Goal: Find specific page/section: Find specific page/section

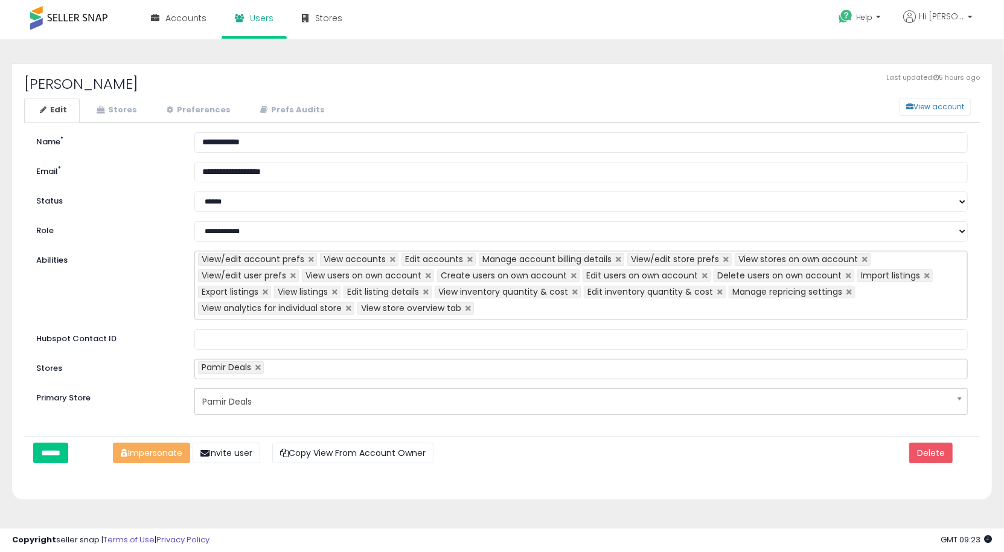
click at [69, 89] on h2 "[PERSON_NAME]" at bounding box center [502, 84] width 956 height 16
copy div "[PERSON_NAME] View account"
click at [930, 99] on button "View account" at bounding box center [935, 107] width 71 height 18
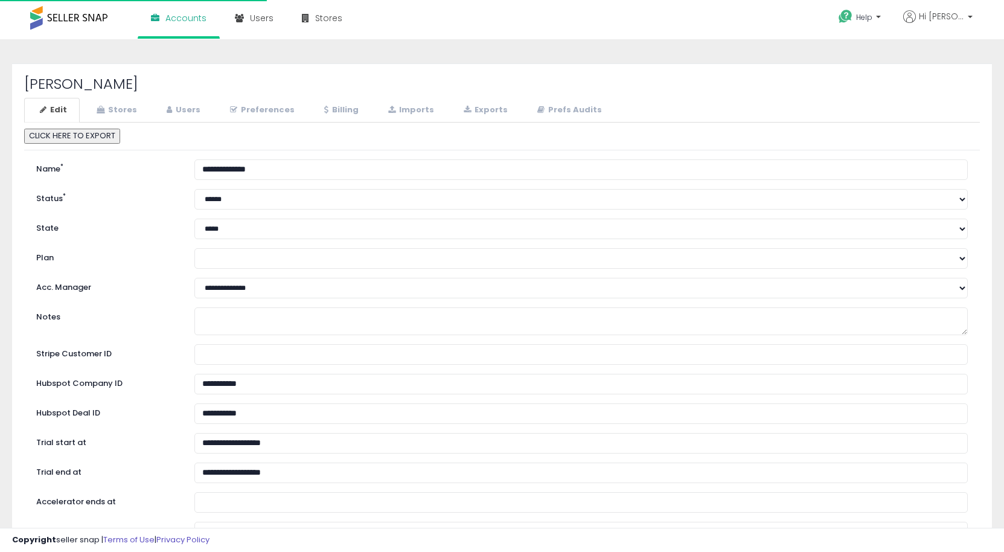
click at [65, 83] on h2 "[PERSON_NAME]" at bounding box center [502, 84] width 956 height 16
click at [65, 82] on h2 "[PERSON_NAME]" at bounding box center [502, 84] width 956 height 16
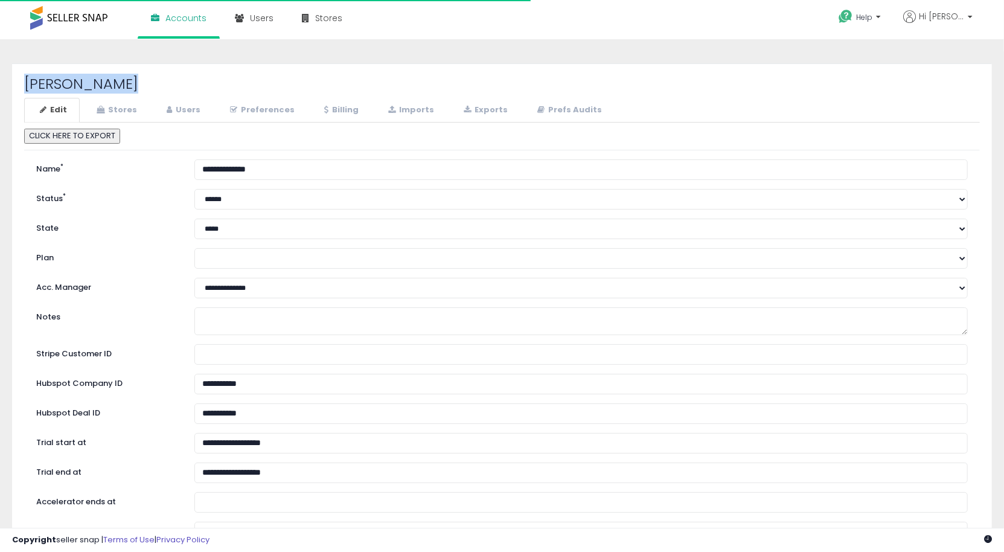
click at [65, 82] on h2 "[PERSON_NAME]" at bounding box center [502, 84] width 956 height 16
click at [187, 23] on span "Accounts" at bounding box center [185, 18] width 41 height 12
